Goal: Task Accomplishment & Management: Use online tool/utility

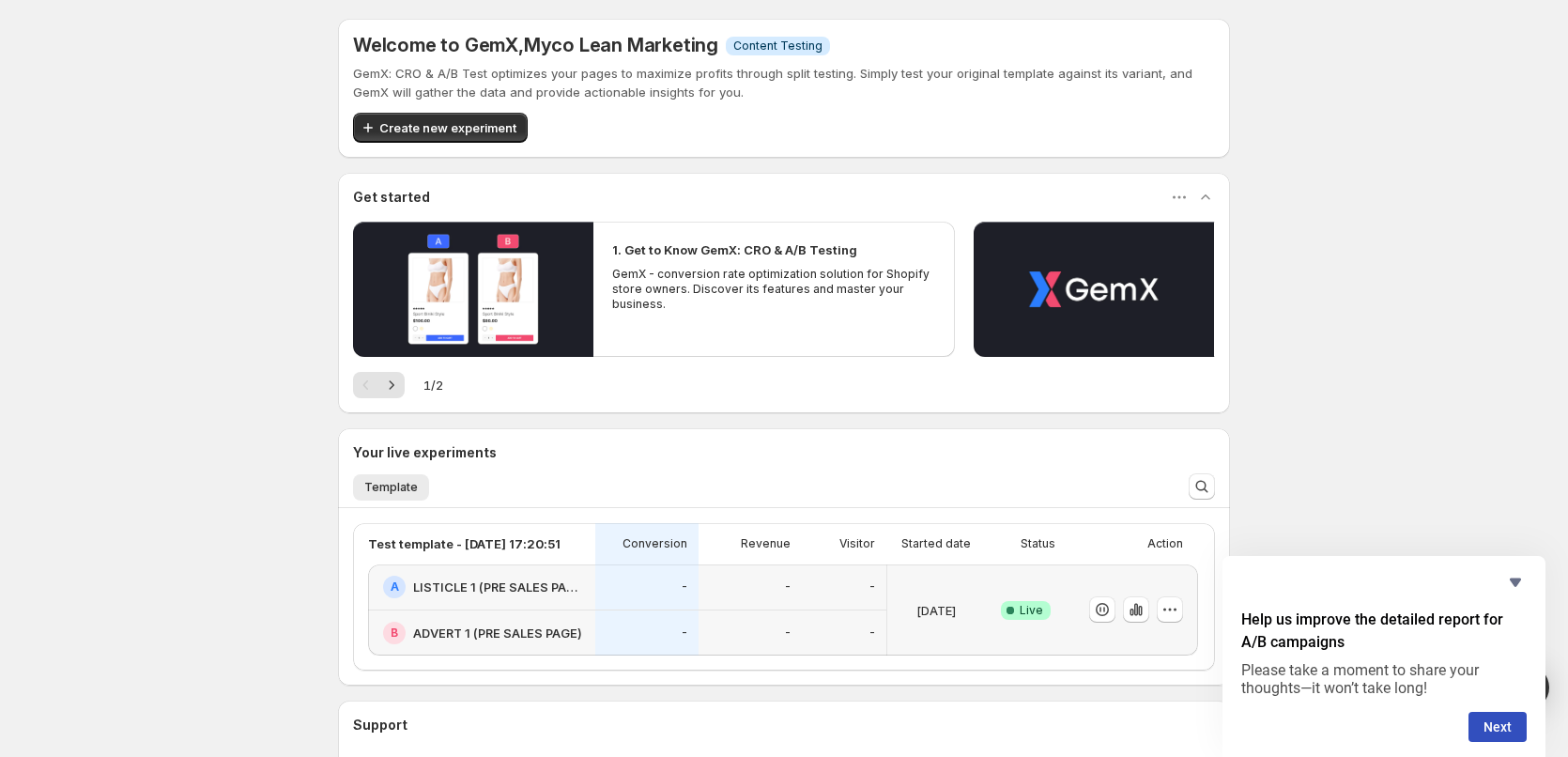
click at [192, 278] on div "Welcome to GemX , Myco Lean Marketing Info Content Testing GemX: CRO & A/B Test…" at bounding box center [784, 461] width 1568 height 922
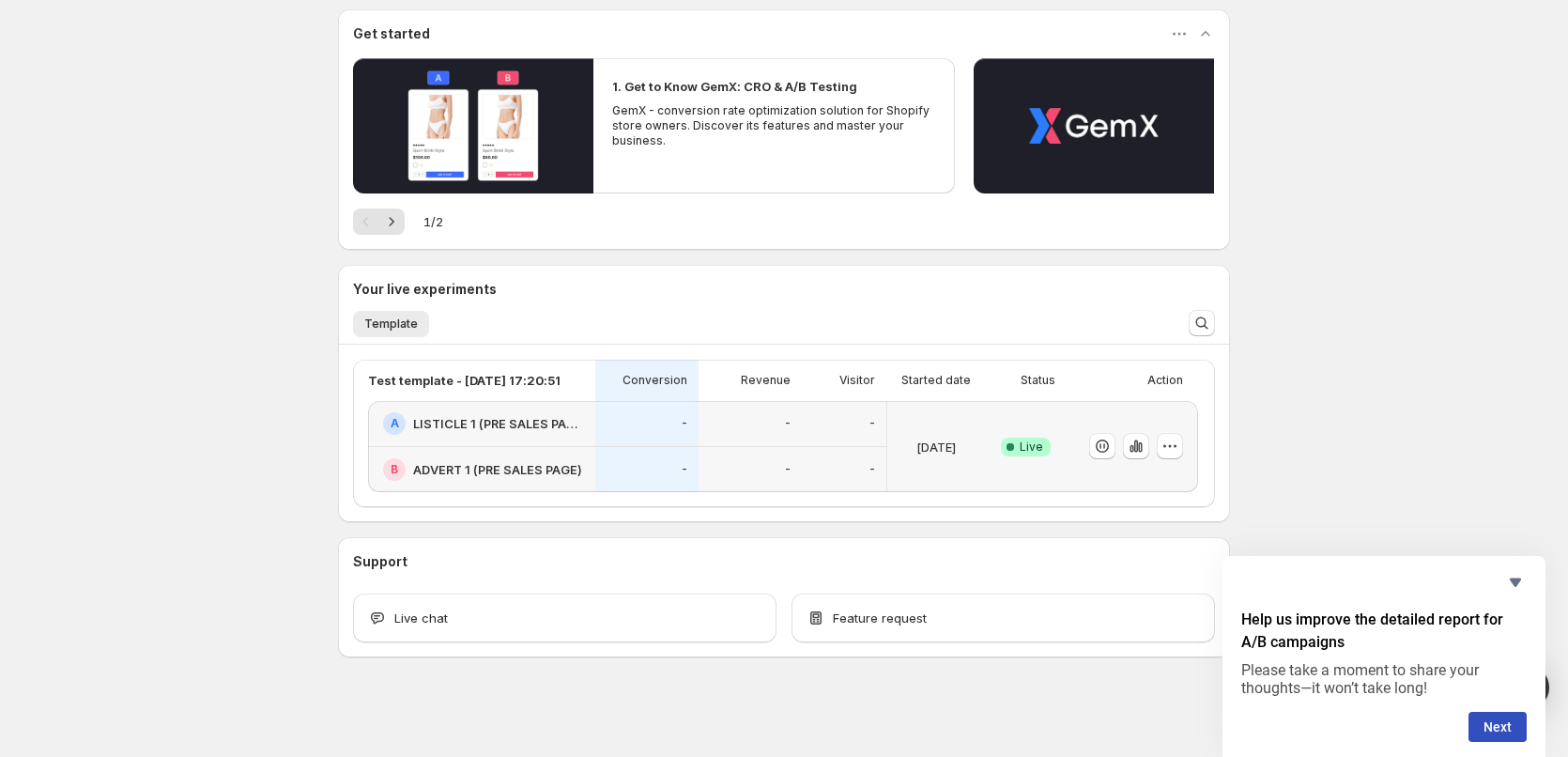
scroll to position [165, 0]
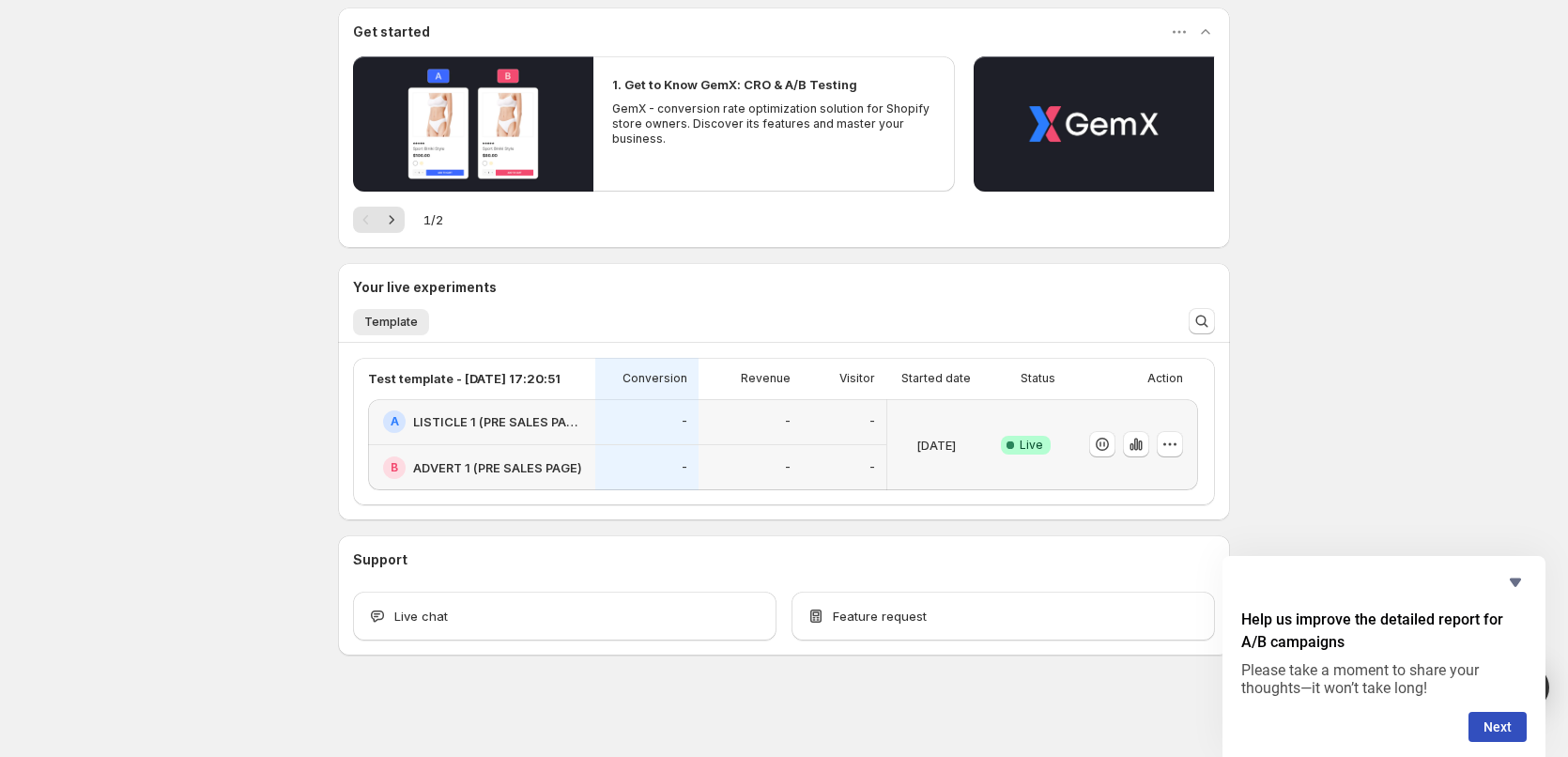
click at [404, 289] on h3 "Your live experiments" at bounding box center [425, 287] width 144 height 19
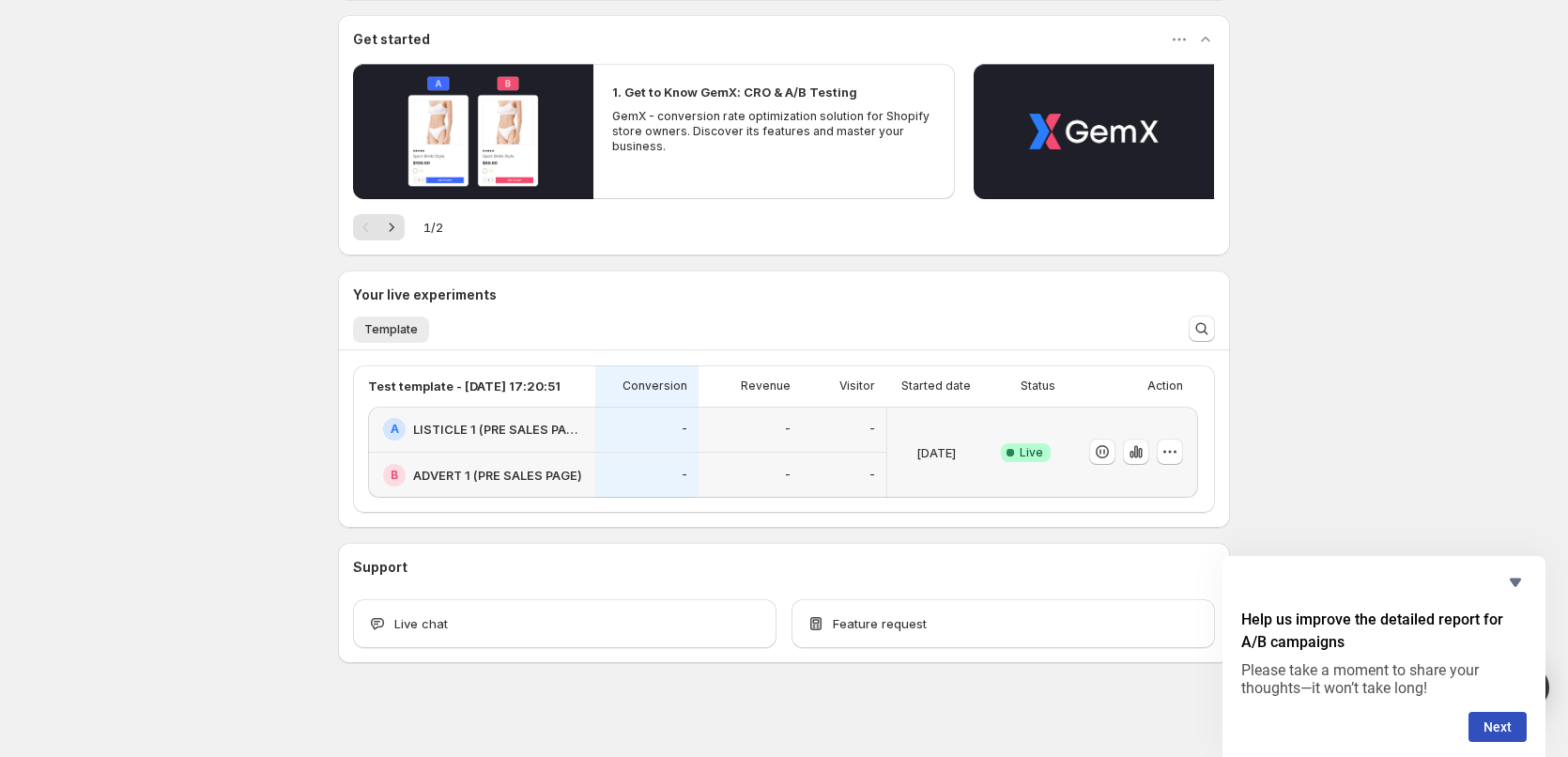
scroll to position [165, 0]
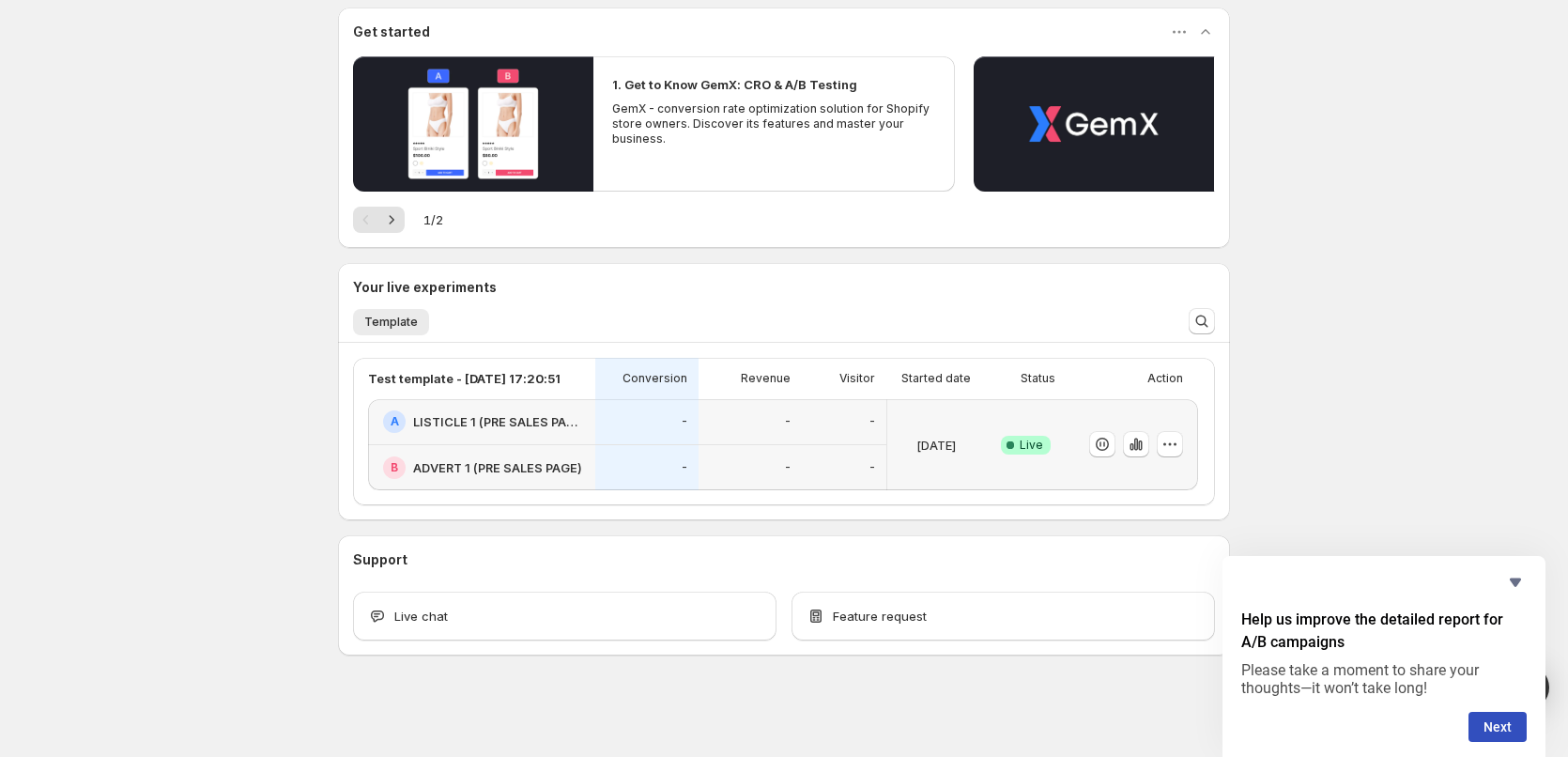
click at [138, 453] on div "Welcome to GemX , Myco Lean Marketing Info Content Testing GemX: CRO & A/B Test…" at bounding box center [784, 296] width 1568 height 922
click at [99, 434] on div "Welcome to GemX , Myco Lean Marketing Info Content Testing GemX: CRO & A/B Test…" at bounding box center [784, 296] width 1568 height 922
